Goal: Task Accomplishment & Management: Complete application form

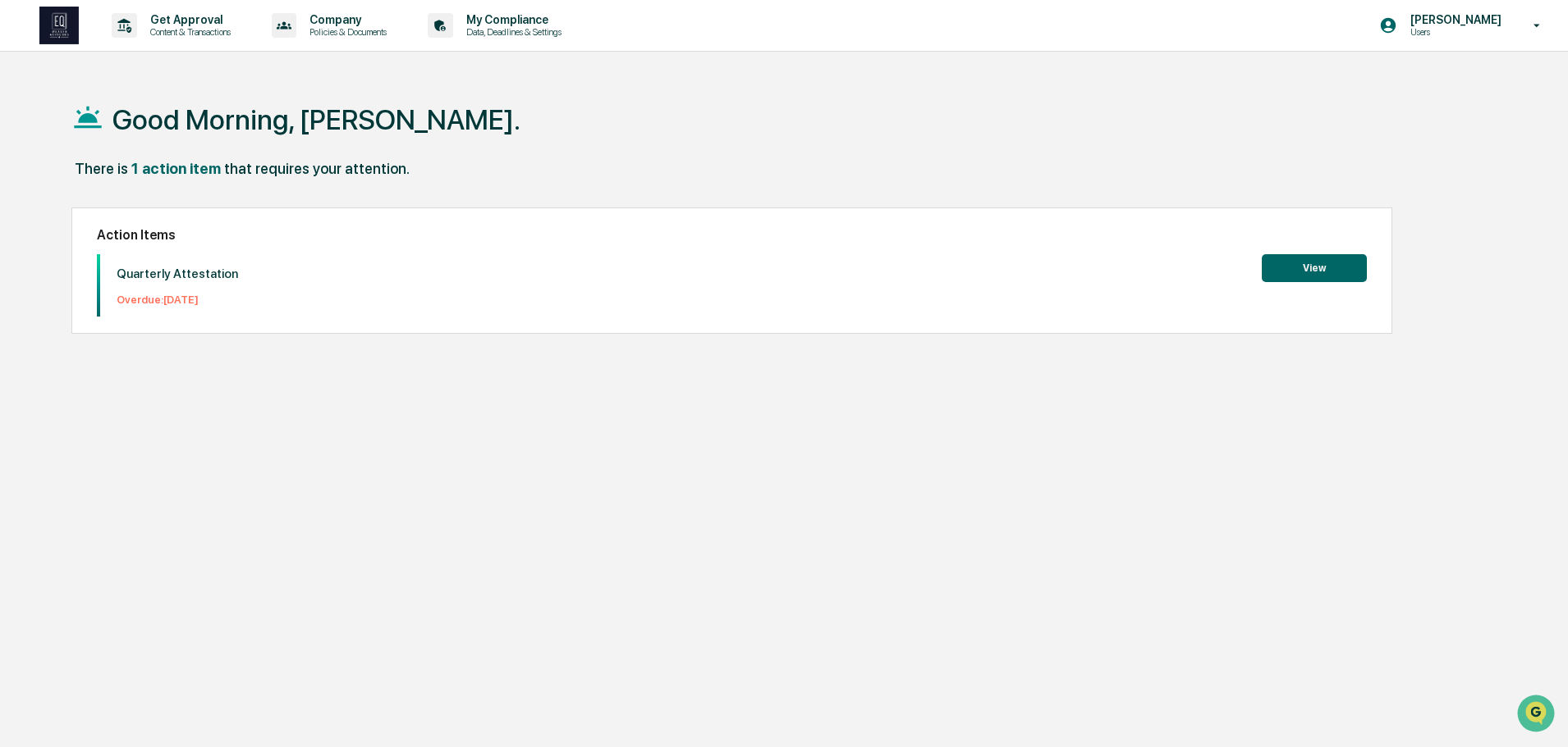
click at [1318, 266] on button "View" at bounding box center [1314, 268] width 105 height 28
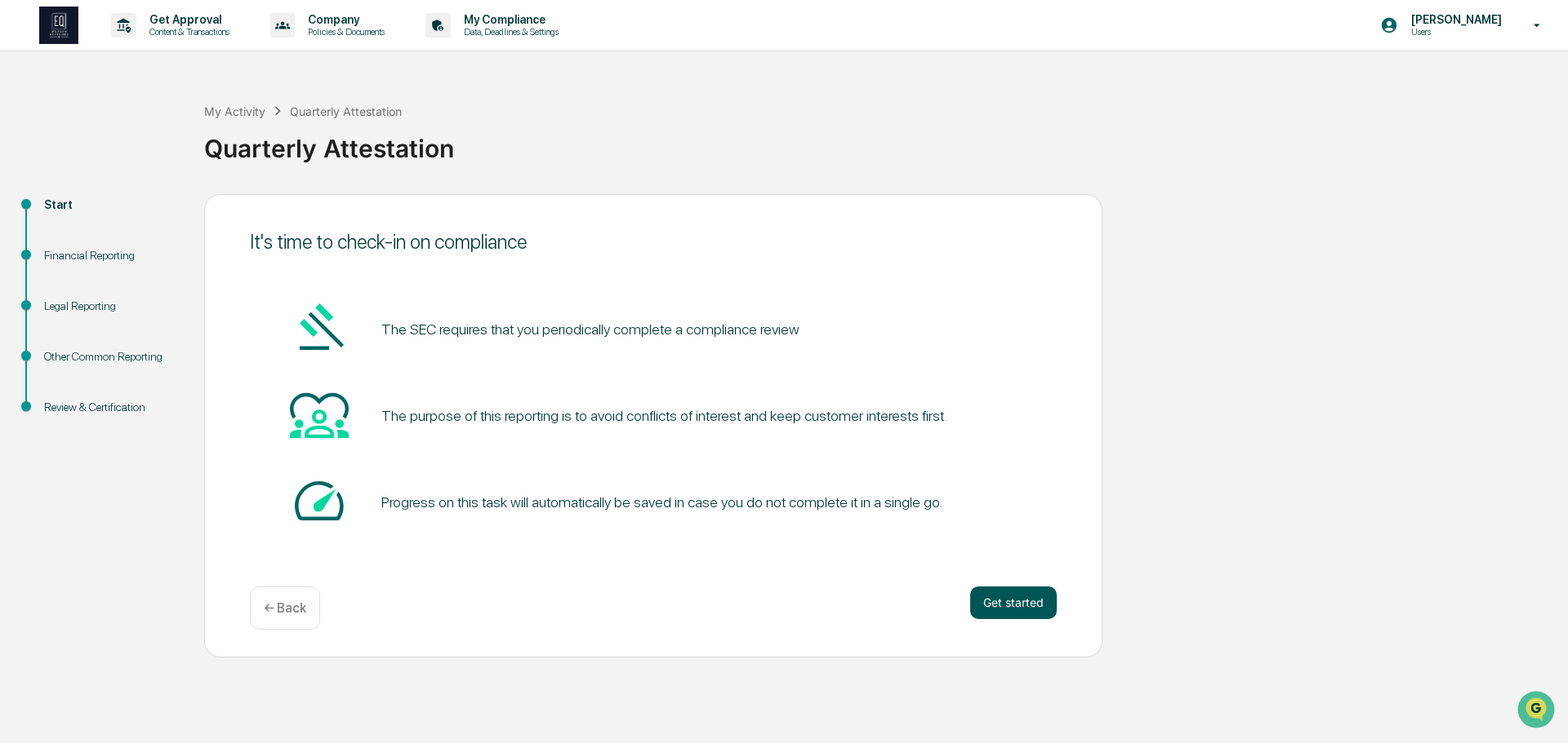
click at [1018, 601] on button "Get started" at bounding box center [1013, 603] width 86 height 33
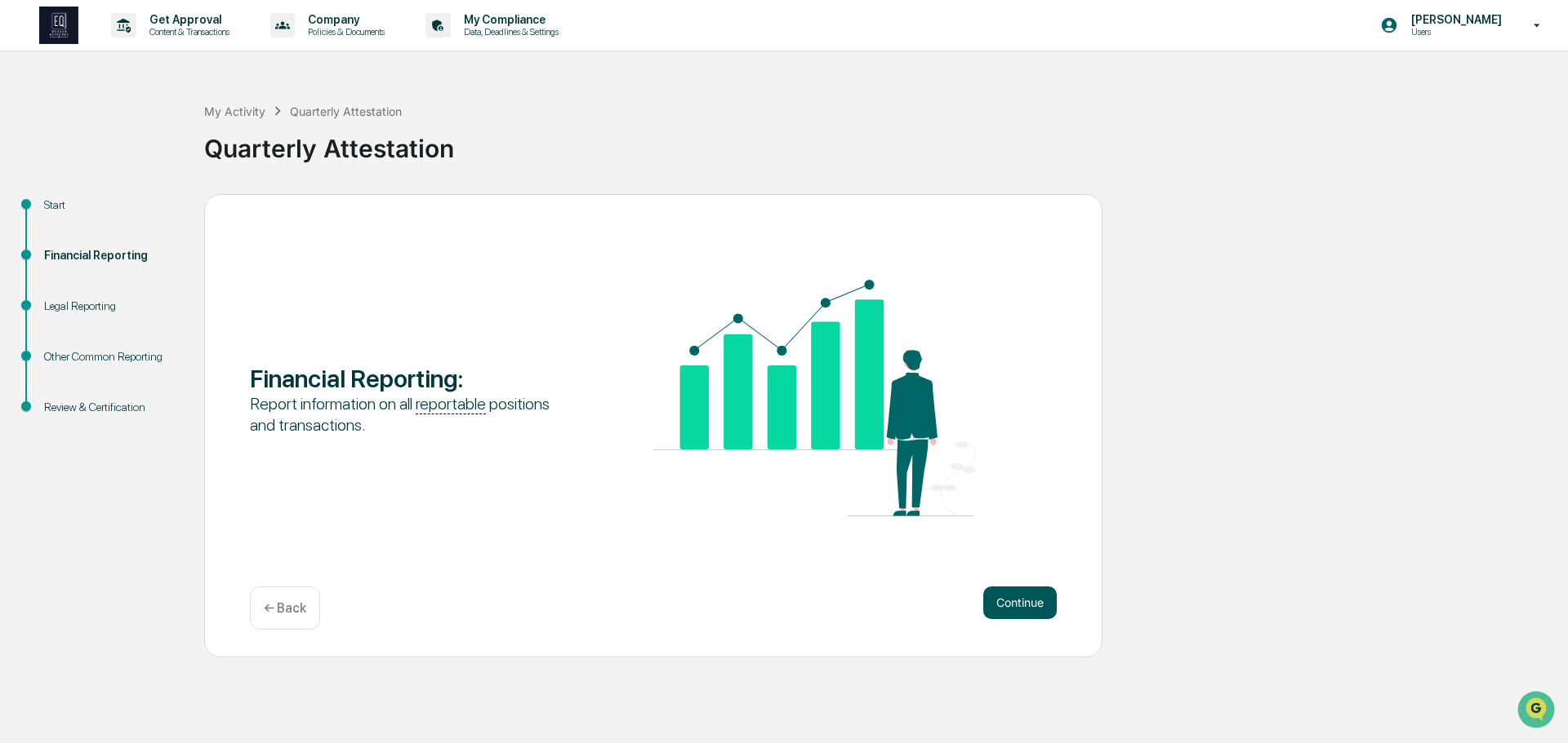
click at [1019, 603] on button "Continue" at bounding box center [1020, 603] width 74 height 33
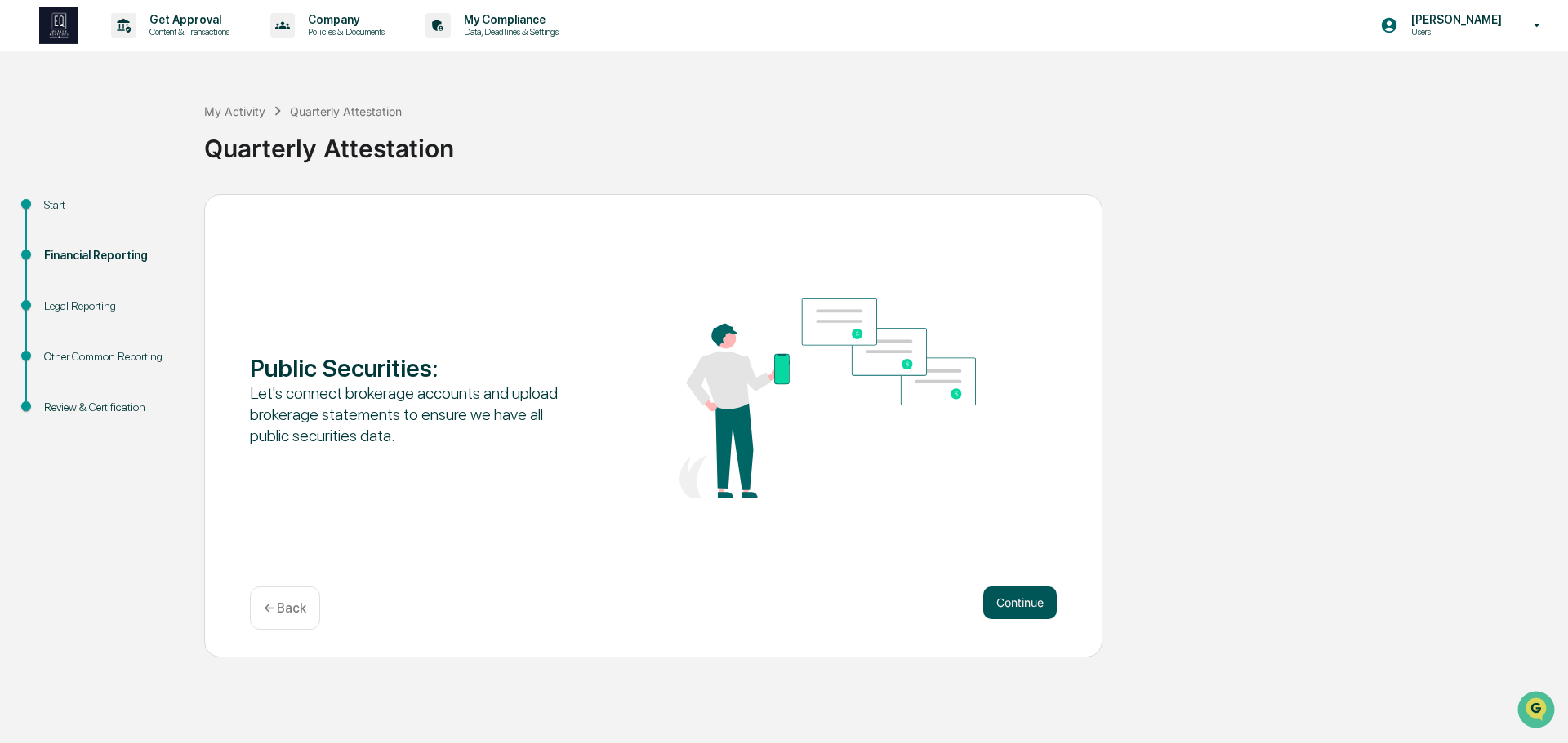
click at [1019, 600] on button "Continue" at bounding box center [1020, 603] width 74 height 33
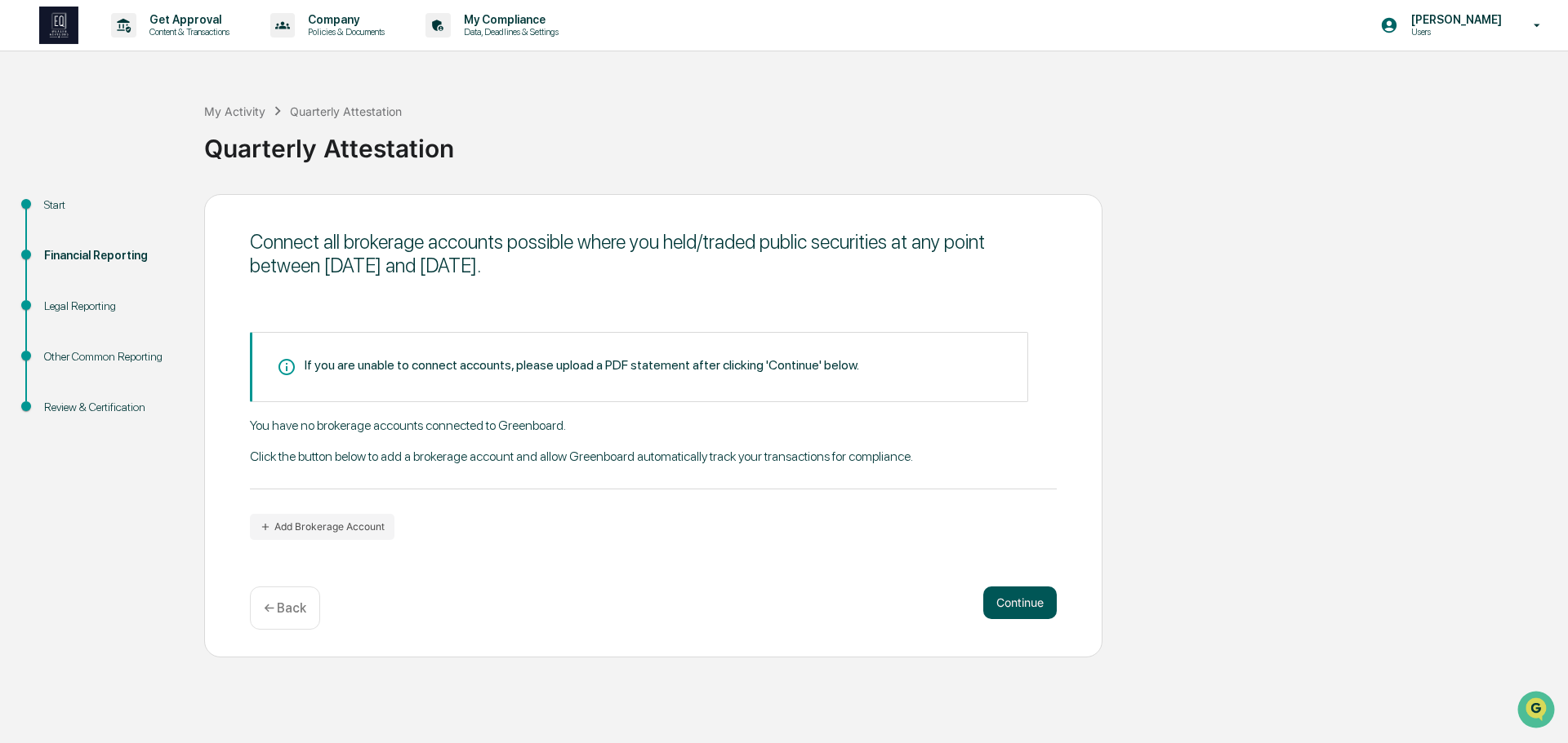
click at [1019, 603] on button "Continue" at bounding box center [1020, 603] width 74 height 33
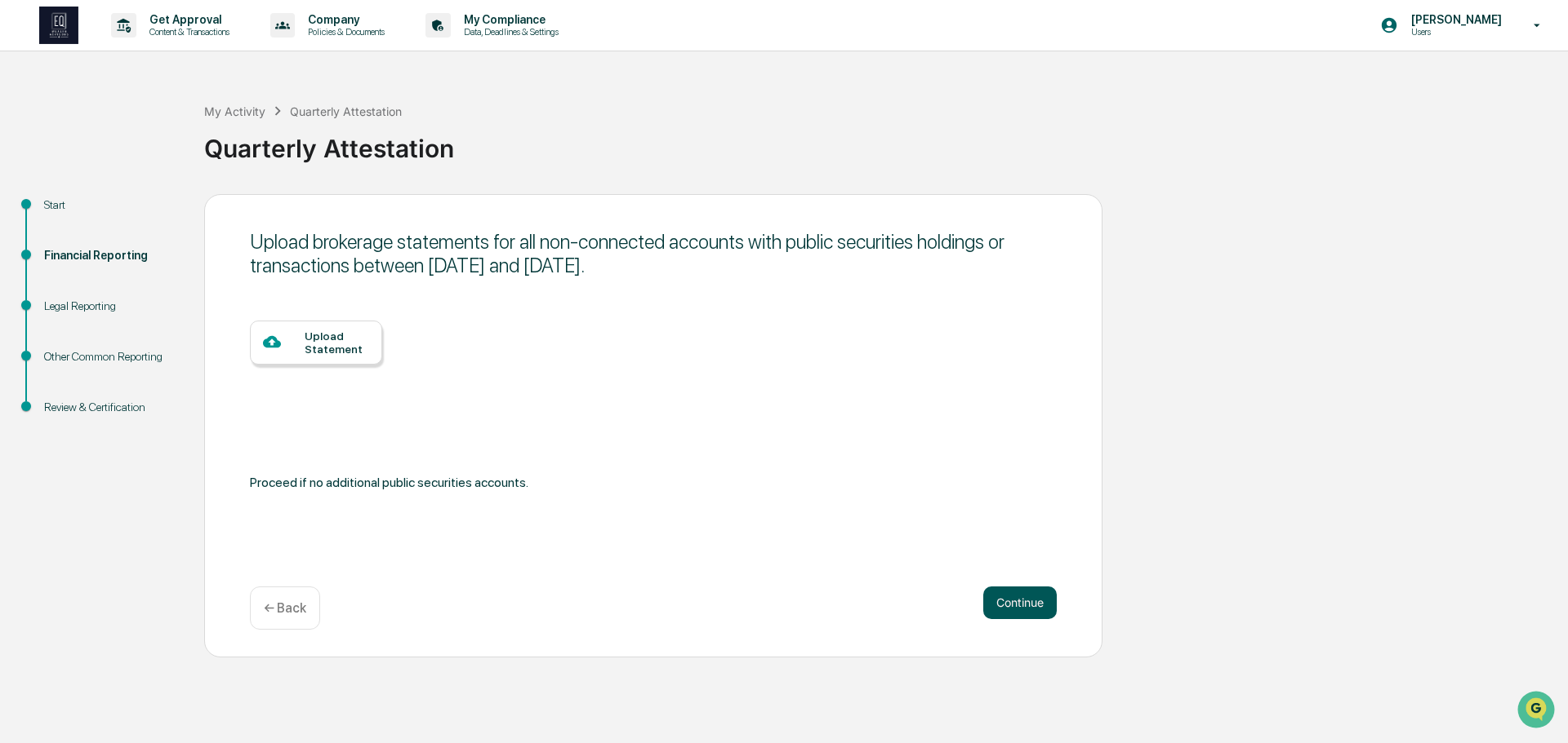
click at [1019, 595] on button "Continue" at bounding box center [1020, 603] width 74 height 33
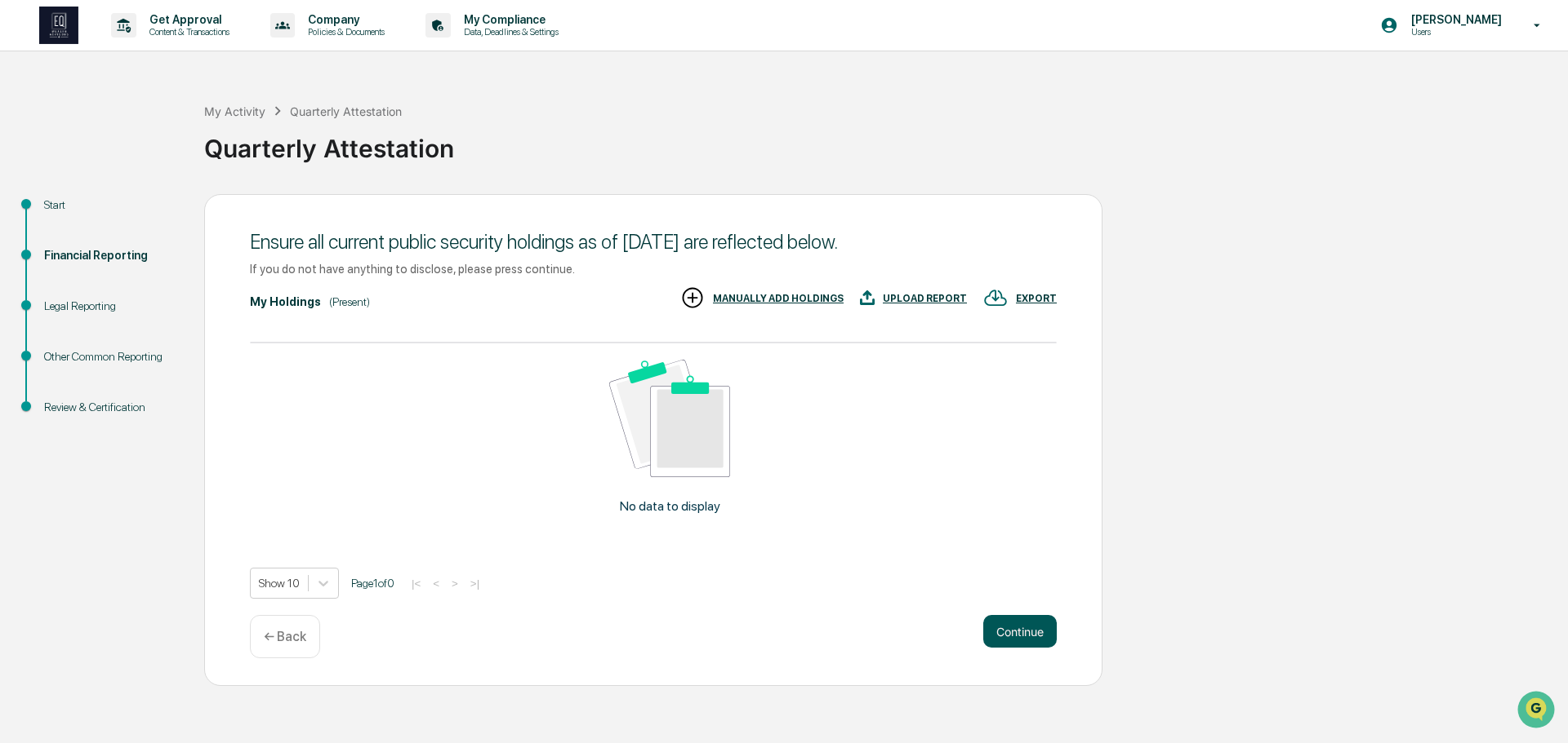
click at [1025, 628] on button "Continue" at bounding box center [1020, 631] width 74 height 33
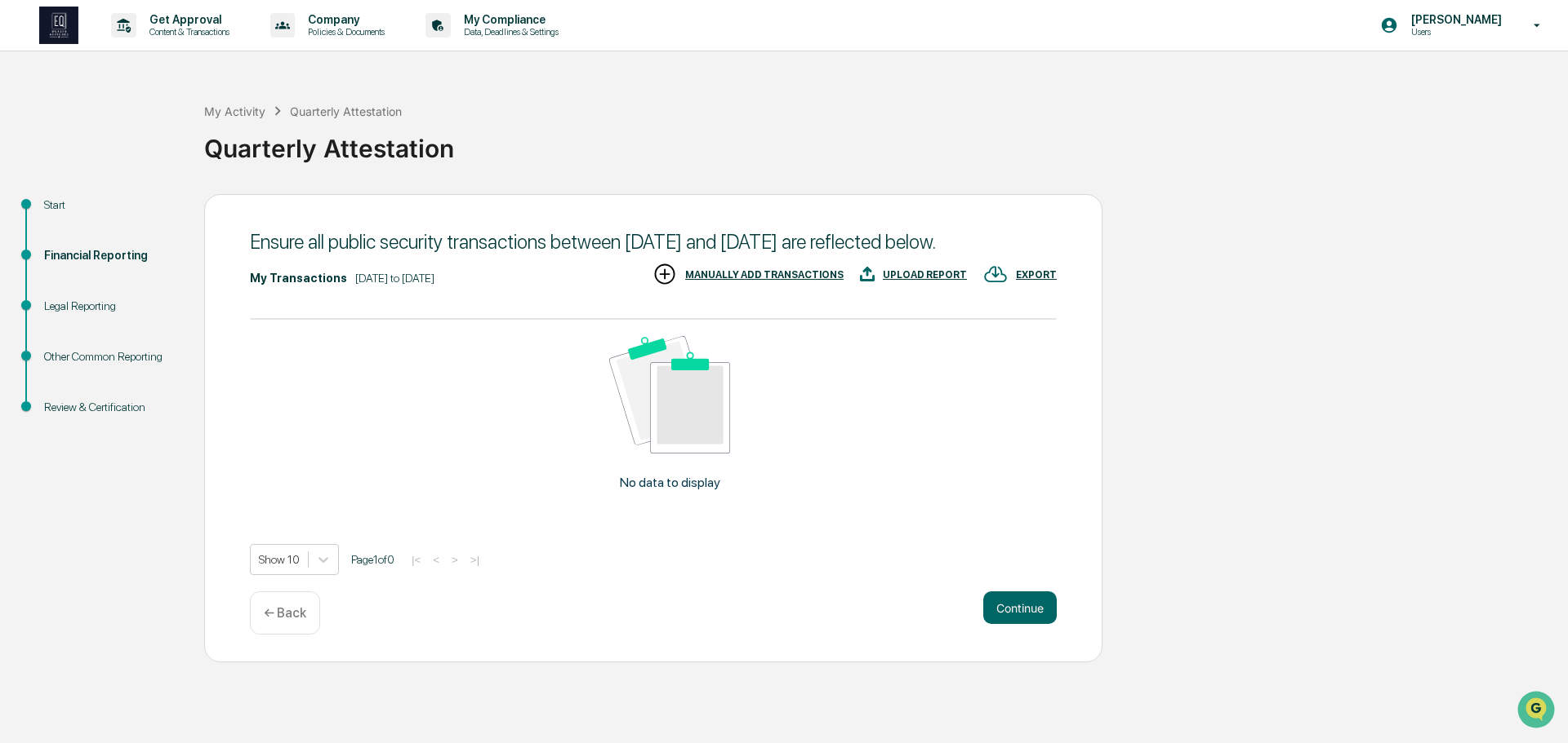
click at [1025, 624] on button "Continue" at bounding box center [1020, 608] width 74 height 33
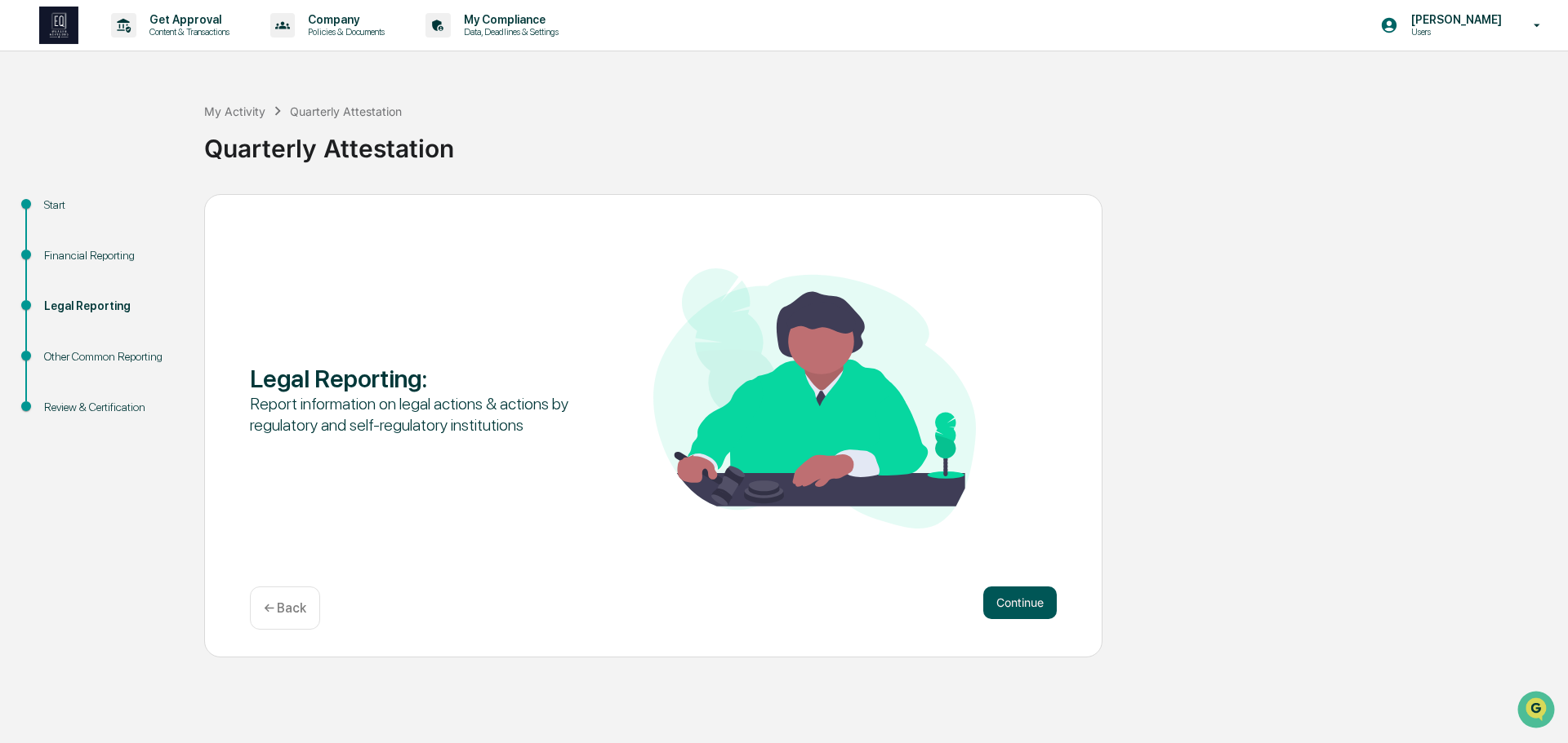
click at [1024, 598] on button "Continue" at bounding box center [1020, 603] width 74 height 33
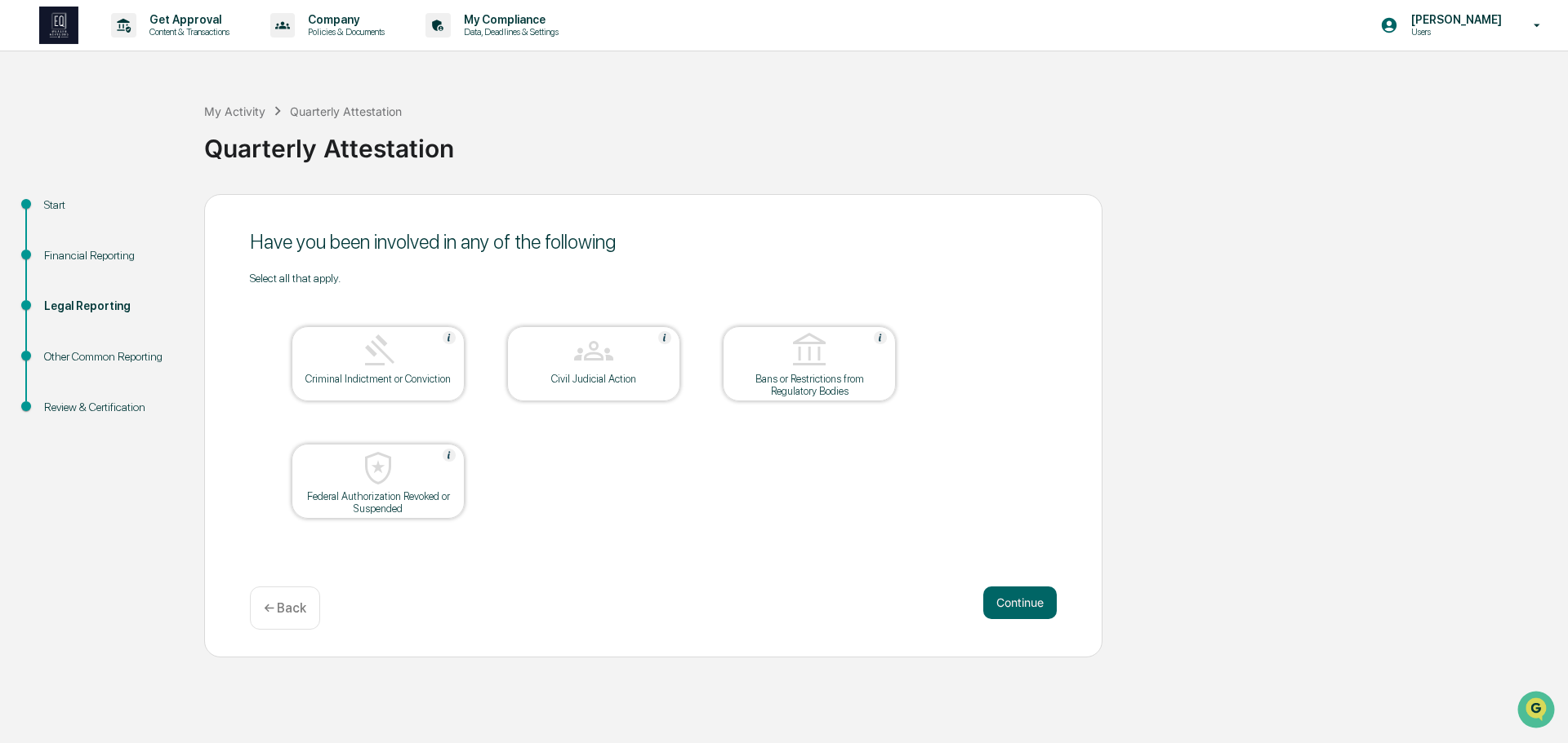
click at [1024, 598] on button "Continue" at bounding box center [1020, 603] width 74 height 33
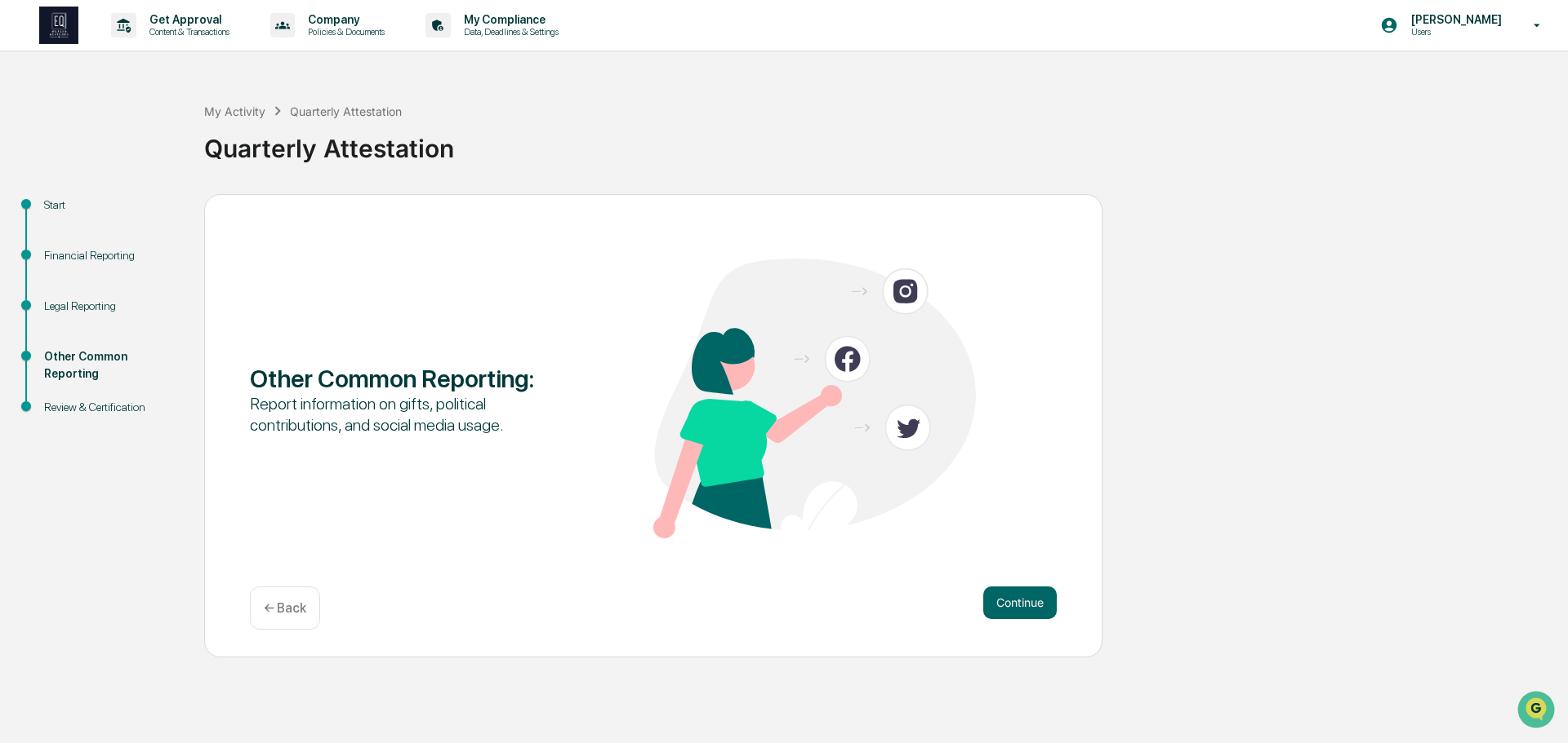
click at [1024, 598] on button "Continue" at bounding box center [1020, 603] width 74 height 33
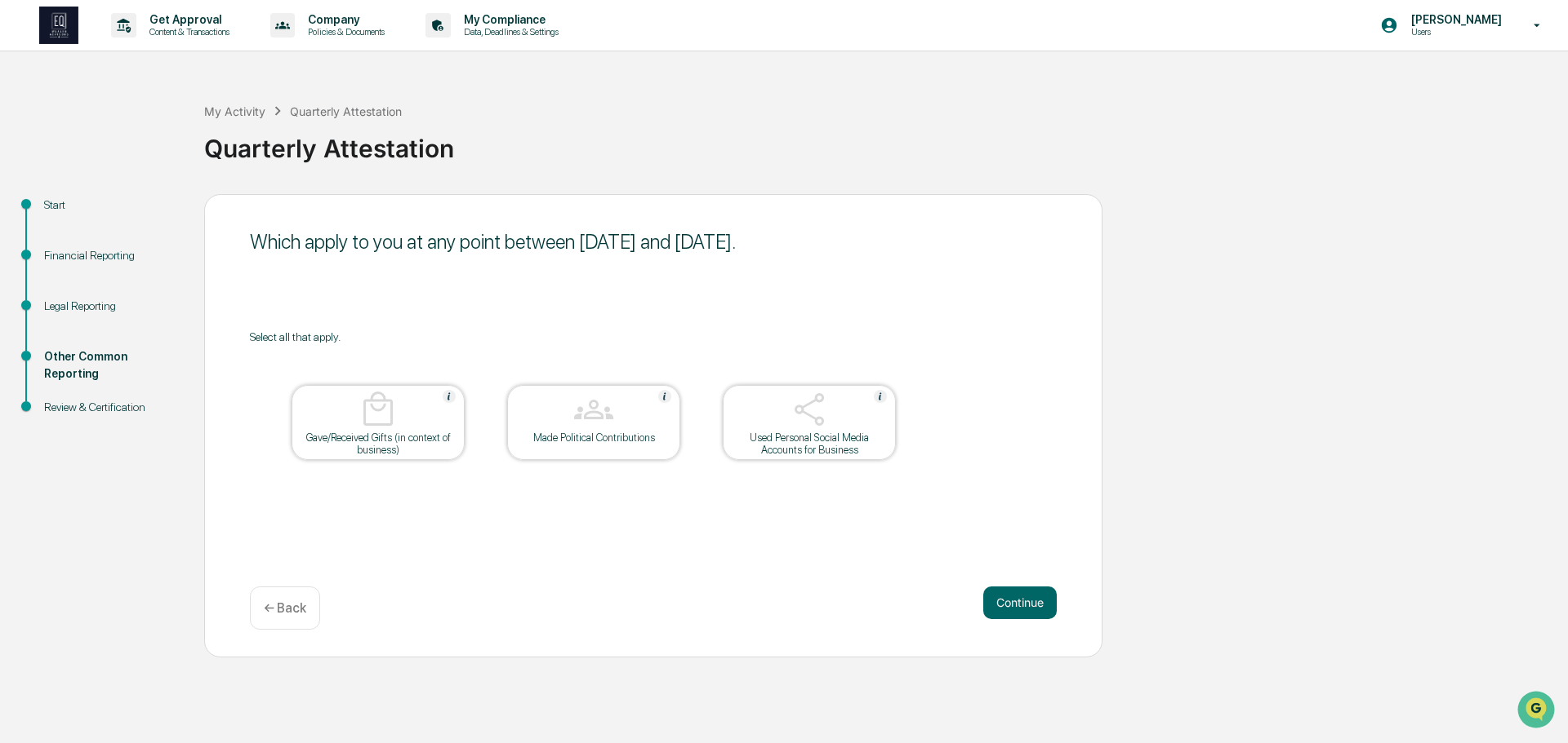
click at [1024, 598] on button "Continue" at bounding box center [1020, 603] width 74 height 33
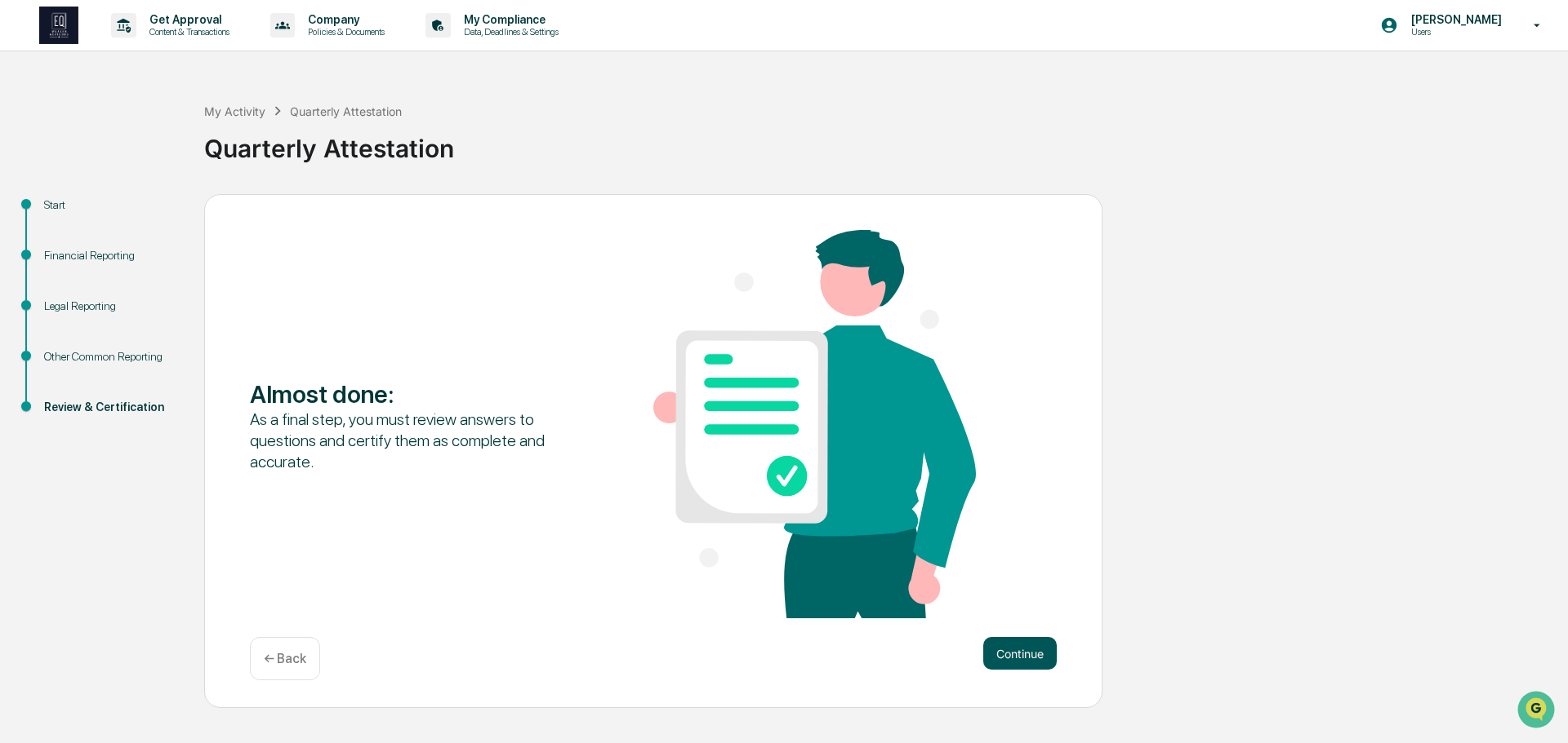
click at [1024, 648] on button "Continue" at bounding box center [1020, 654] width 74 height 33
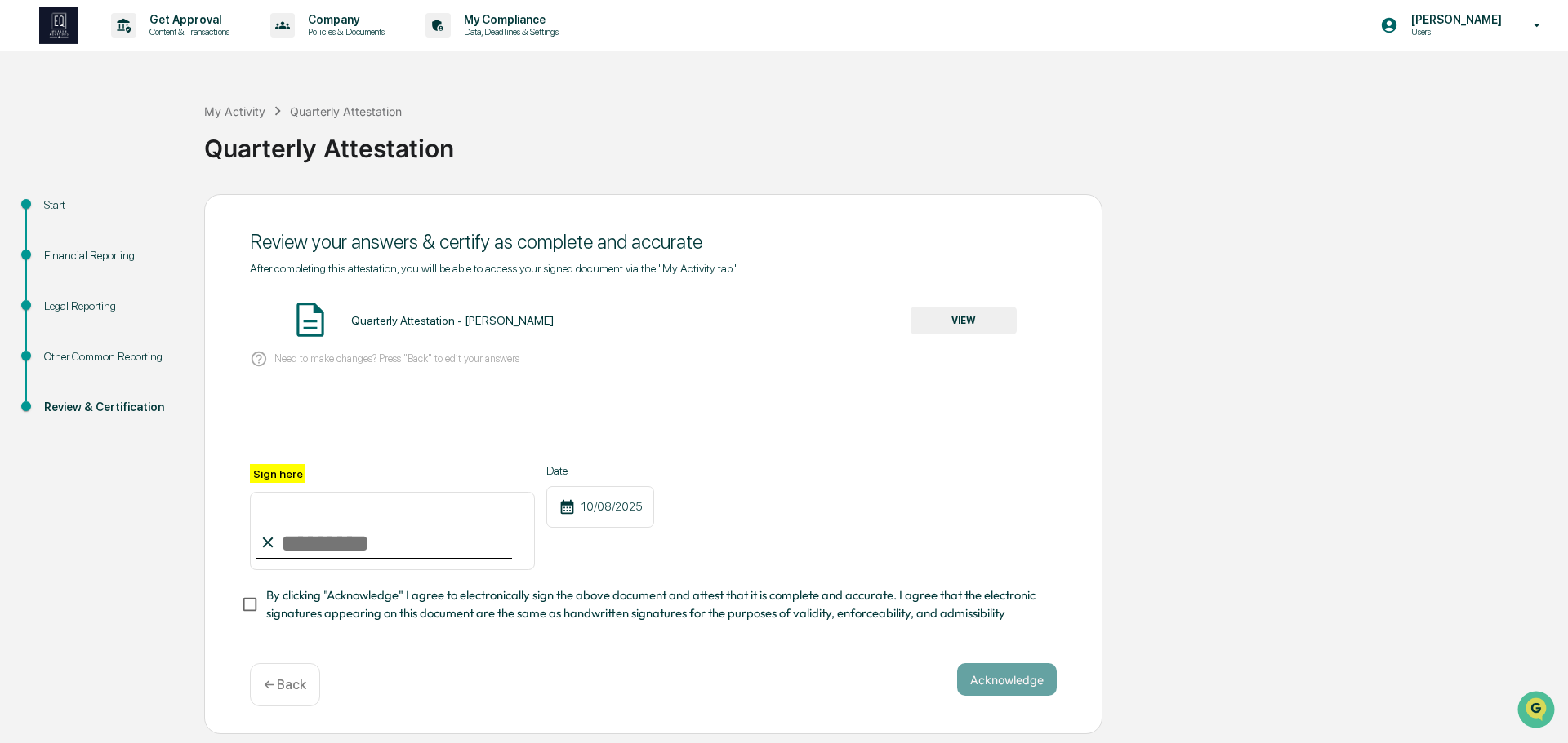
click at [290, 540] on input "Sign here" at bounding box center [392, 532] width 285 height 79
type input "**********"
click at [1012, 678] on button "Acknowledge" at bounding box center [1006, 679] width 100 height 33
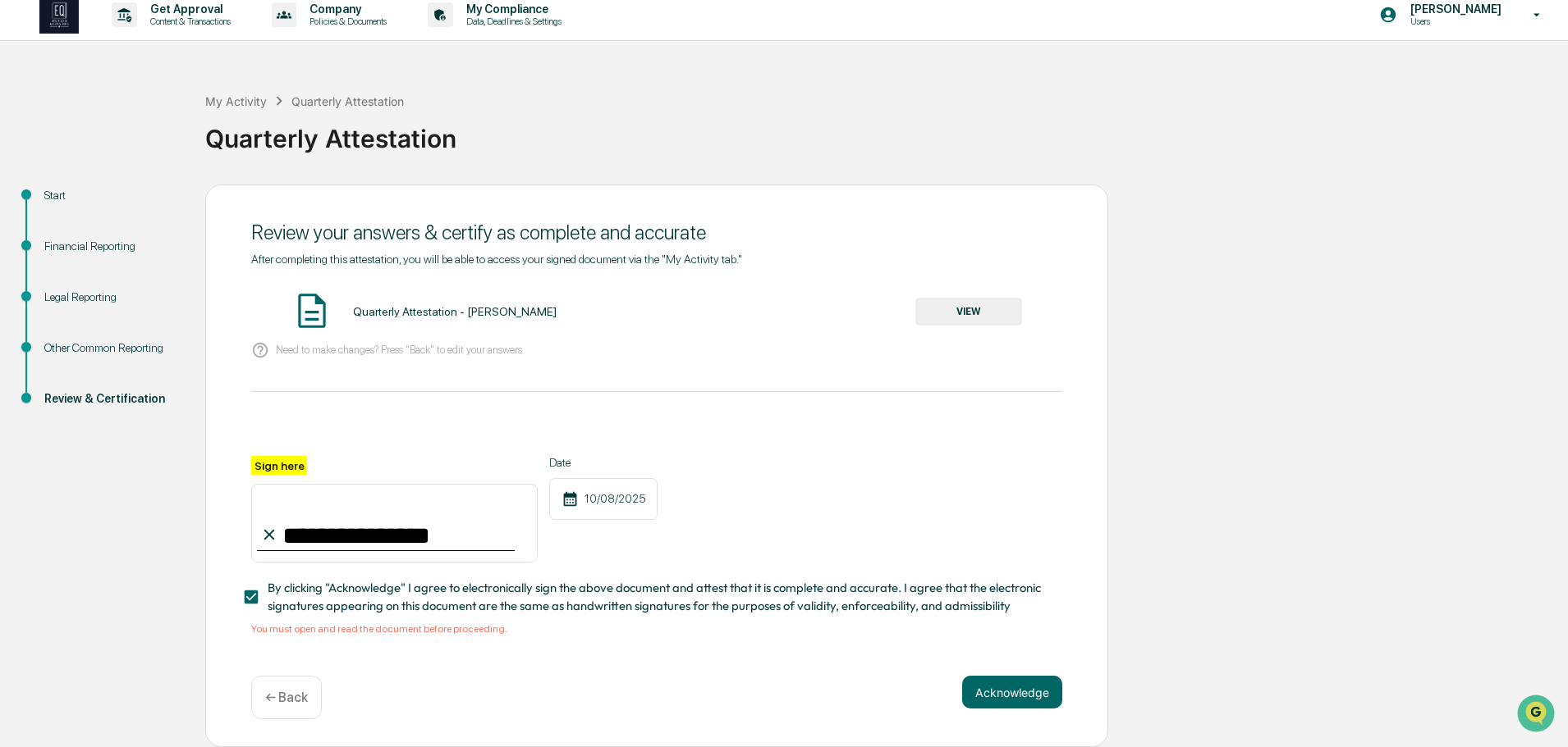
scroll to position [16, 0]
click at [984, 309] on button "VIEW" at bounding box center [969, 311] width 107 height 28
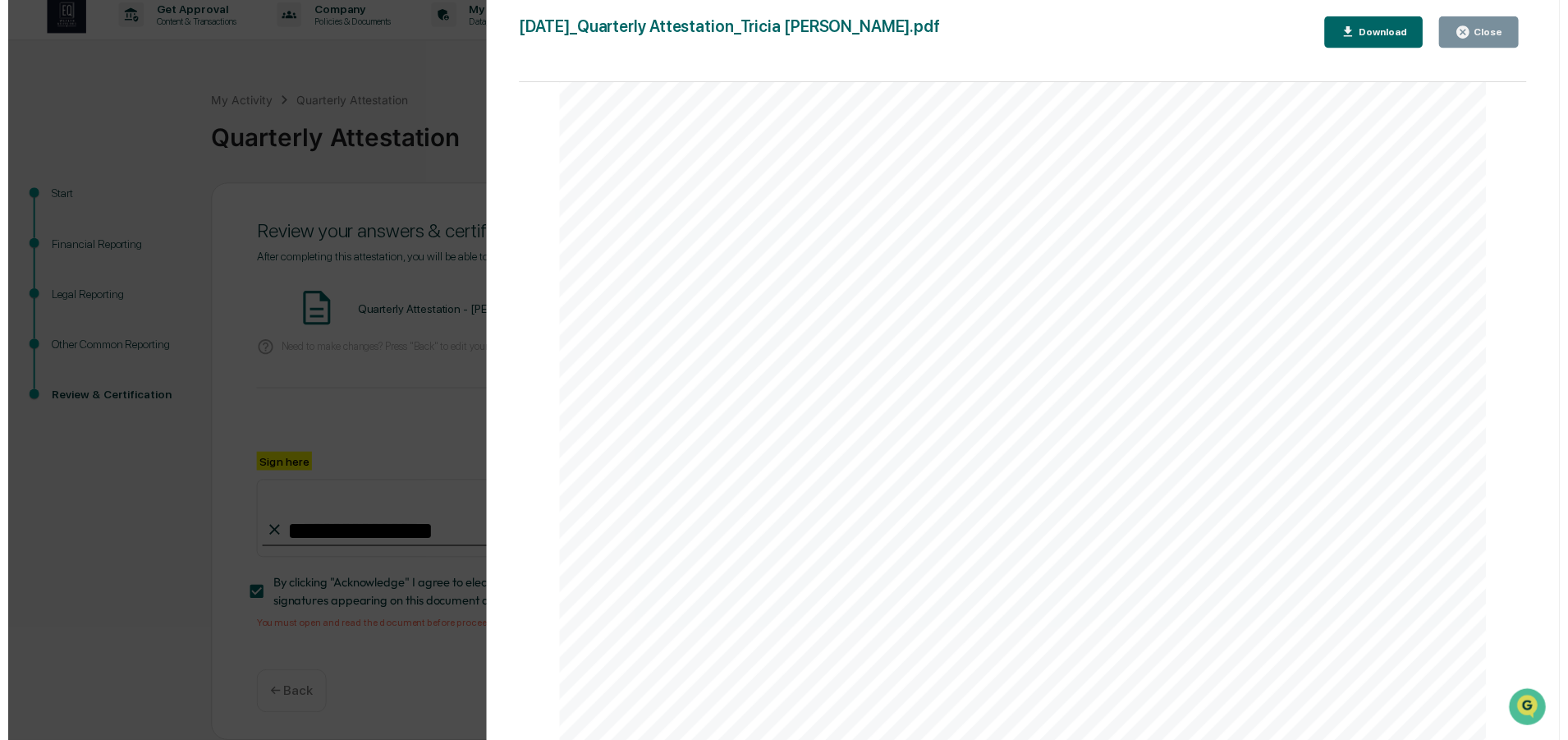
scroll to position [6215, 0]
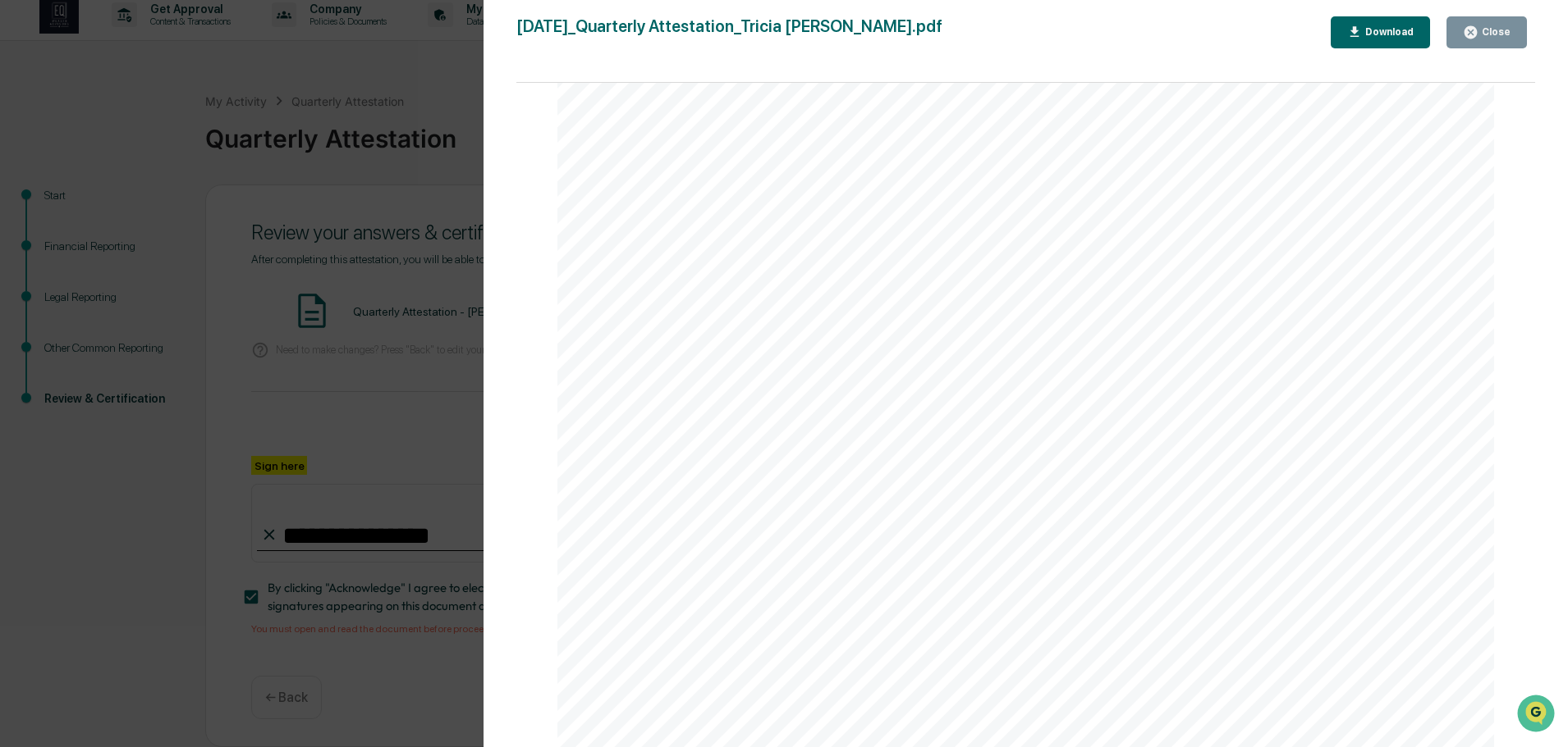
click at [1477, 29] on icon "button" at bounding box center [1470, 32] width 13 height 13
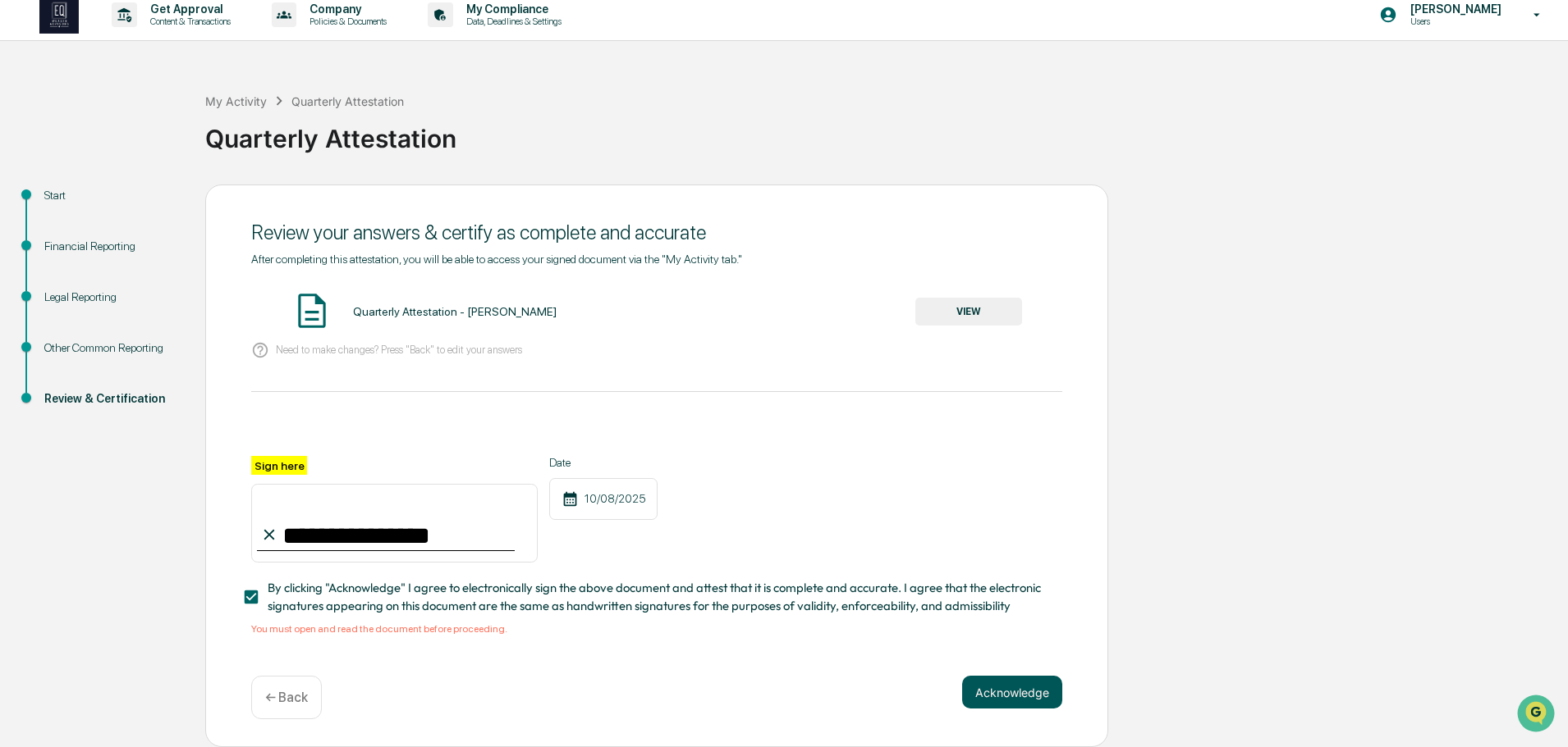
click at [1015, 691] on button "Acknowledge" at bounding box center [1011, 692] width 100 height 33
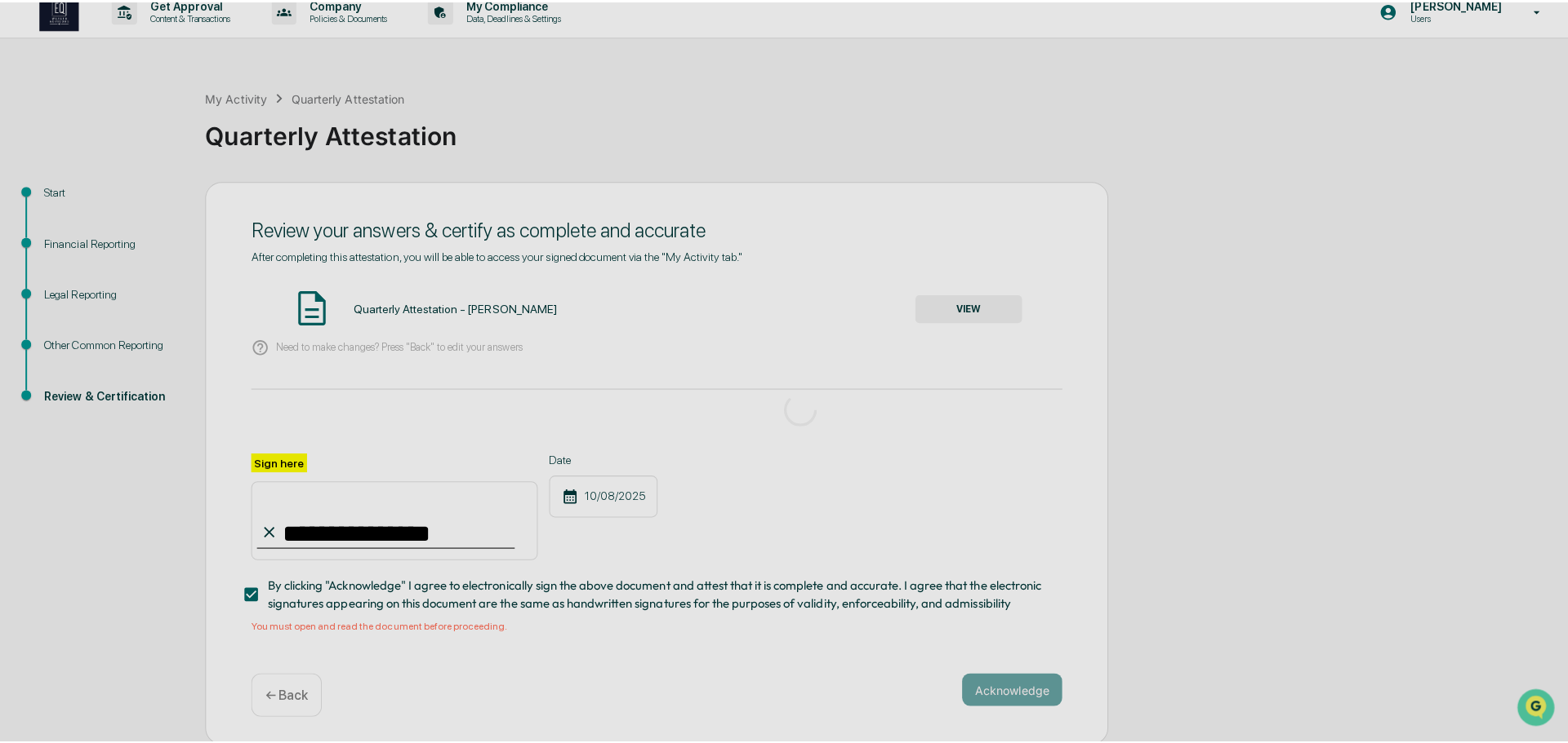
scroll to position [0, 0]
